Goal: Transaction & Acquisition: Register for event/course

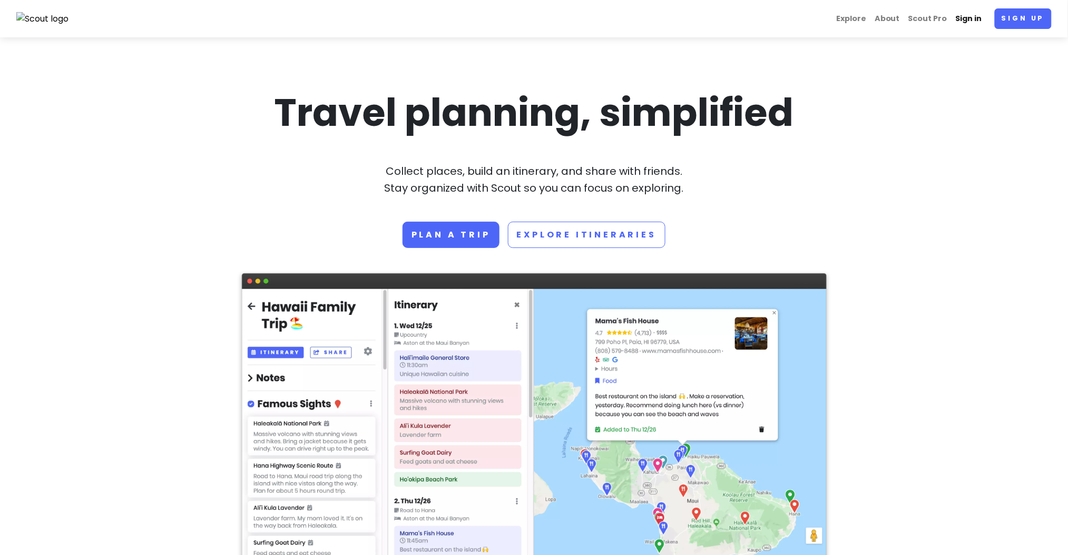
click at [981, 18] on link "Sign in" at bounding box center [968, 18] width 35 height 21
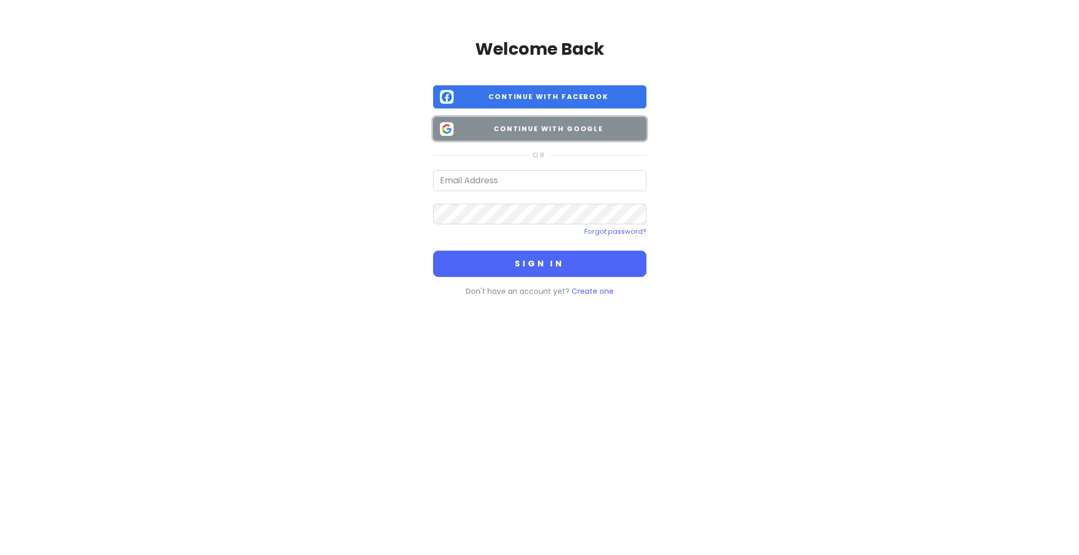
click at [591, 126] on span "Continue with Google" at bounding box center [549, 129] width 182 height 11
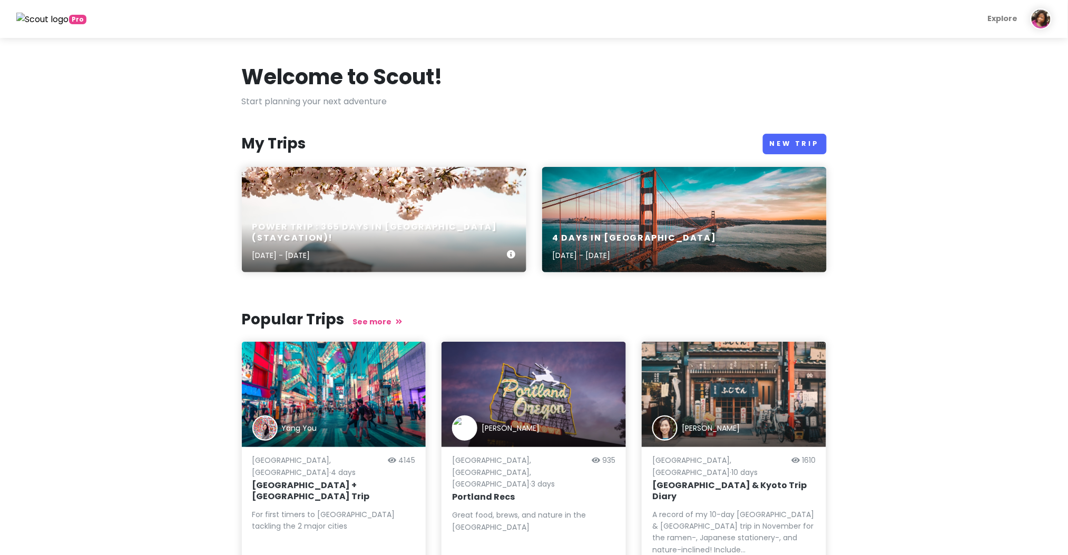
click at [320, 214] on div "Power Trip : 365 Days In [GEOGRAPHIC_DATA] (Staycation)! [DATE] - [DATE]" at bounding box center [384, 219] width 284 height 105
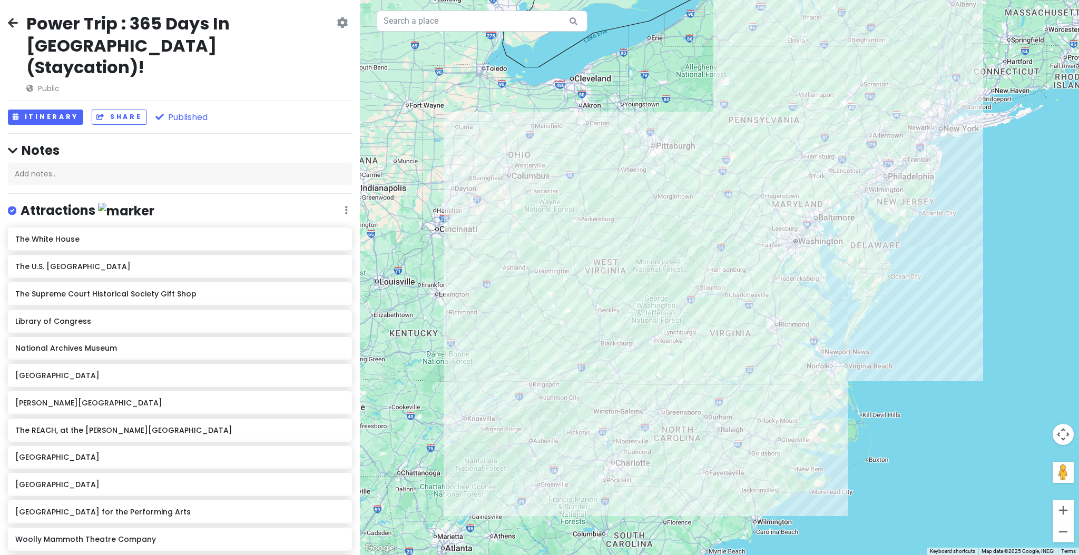
click at [298, 52] on h2 "Power Trip : 365 Days In [GEOGRAPHIC_DATA] (Staycation)!" at bounding box center [180, 46] width 308 height 66
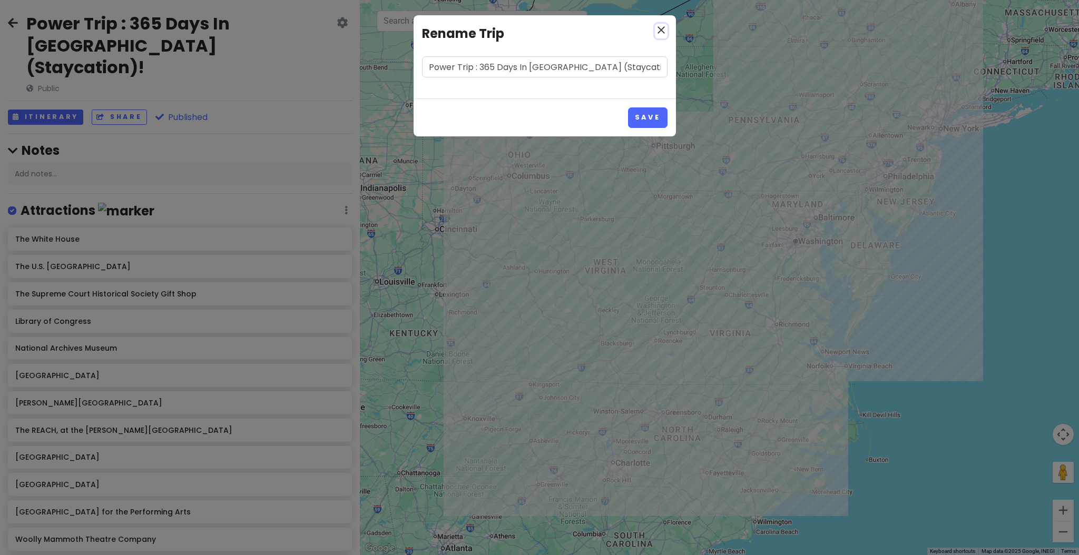
click at [666, 34] on icon "close" at bounding box center [661, 30] width 13 height 13
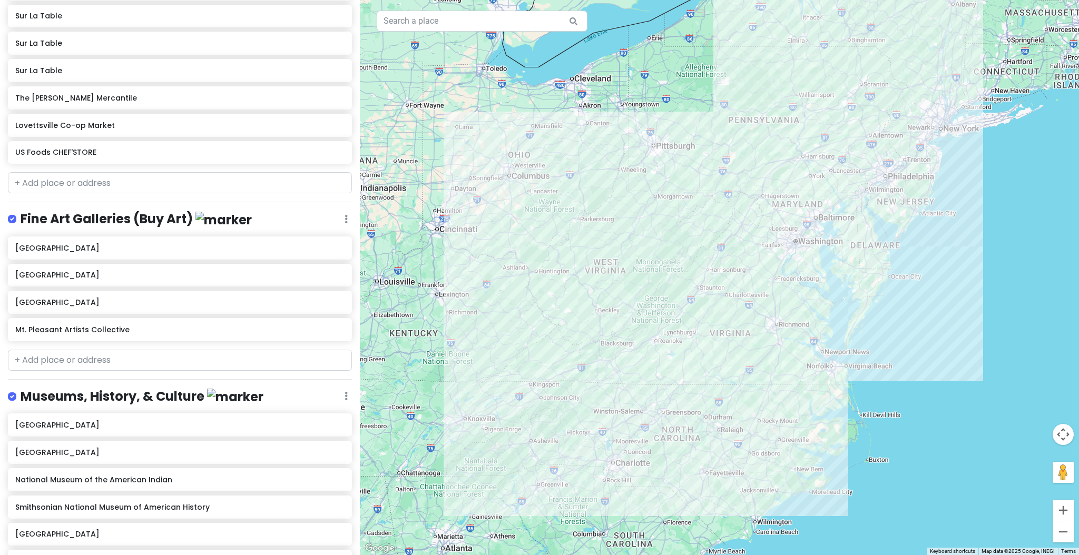
scroll to position [13665, 0]
